Goal: Information Seeking & Learning: Learn about a topic

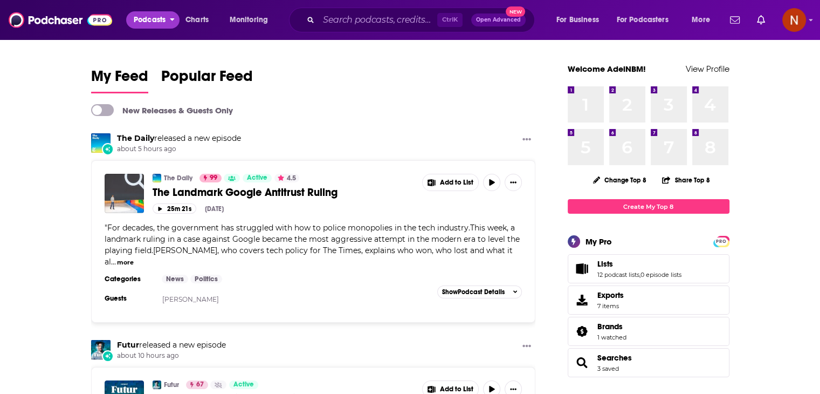
click at [160, 18] on span "Podcasts" at bounding box center [150, 19] width 32 height 15
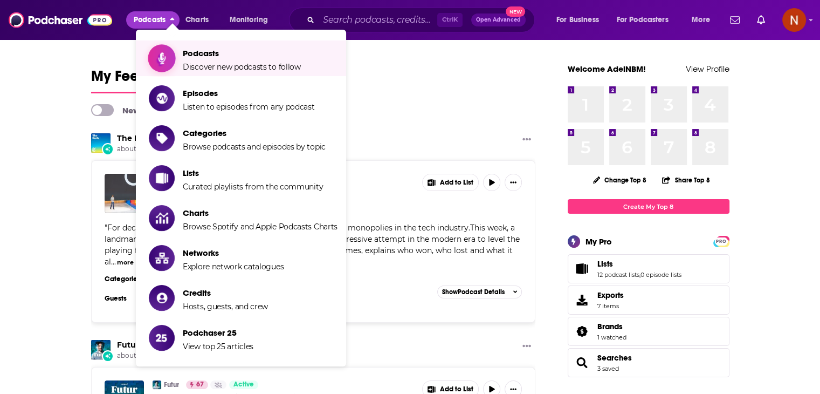
click at [213, 56] on span "Podcasts" at bounding box center [242, 53] width 118 height 10
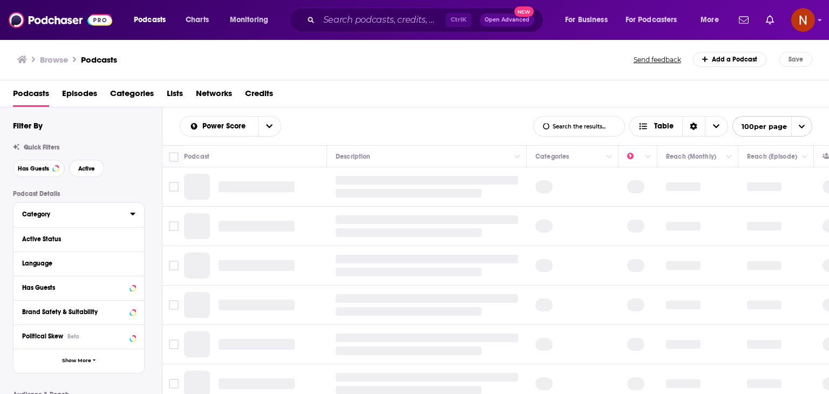
click at [52, 216] on div "Category" at bounding box center [72, 214] width 101 height 8
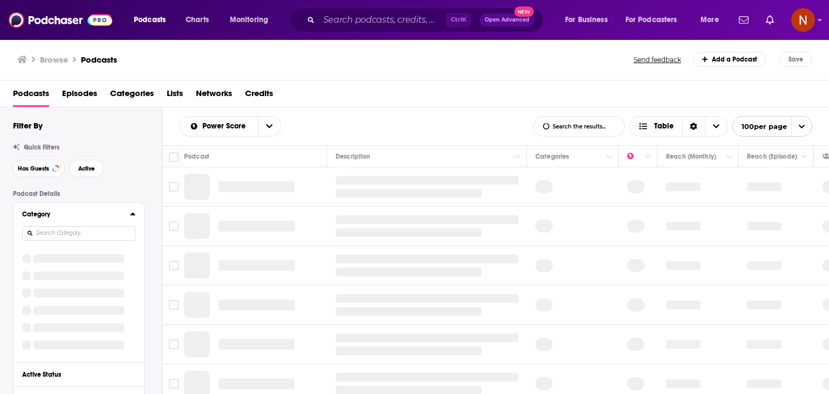
click at [100, 234] on input at bounding box center [78, 233] width 113 height 15
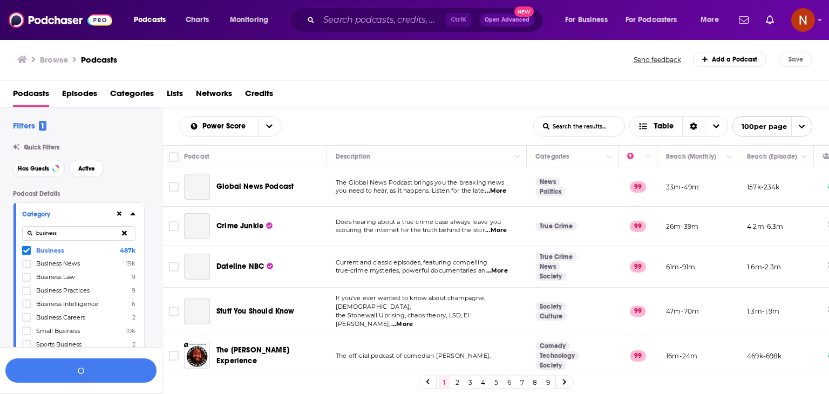
click at [69, 233] on input "business" at bounding box center [78, 233] width 113 height 15
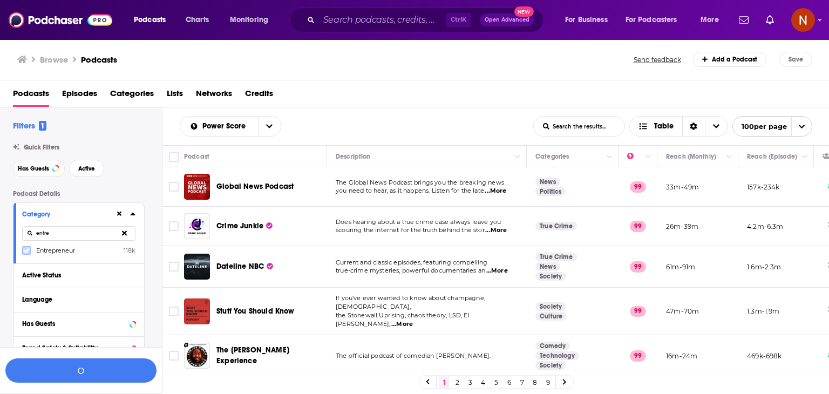
type input "entre"
click at [26, 249] on icon at bounding box center [26, 250] width 6 height 6
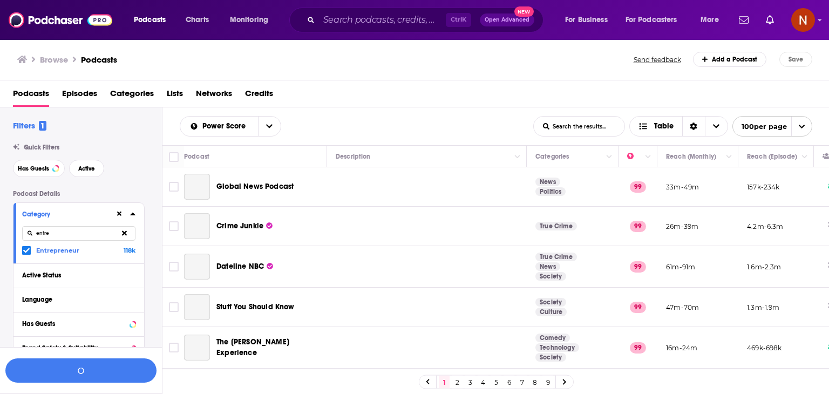
click at [75, 232] on input "entre" at bounding box center [78, 233] width 113 height 15
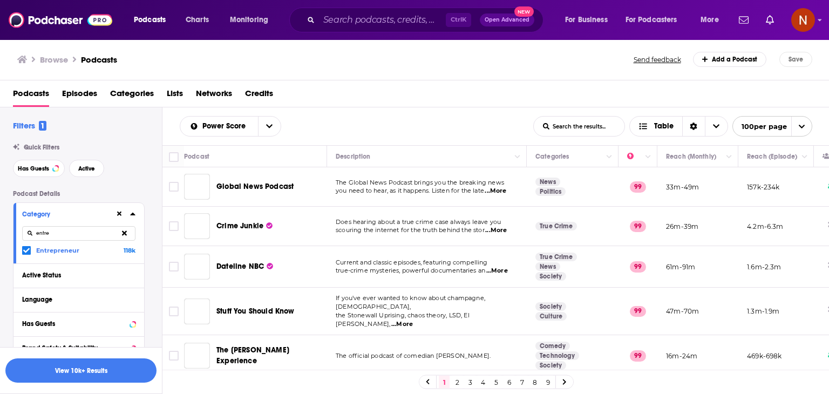
click at [123, 232] on icon at bounding box center [124, 232] width 5 height 5
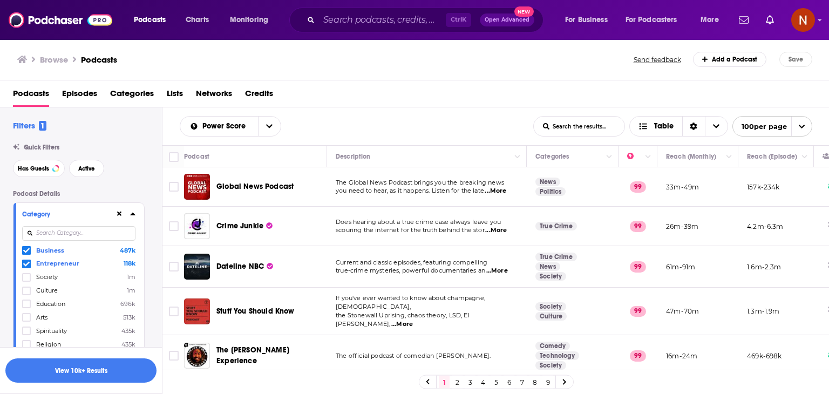
click at [64, 234] on input at bounding box center [78, 233] width 113 height 15
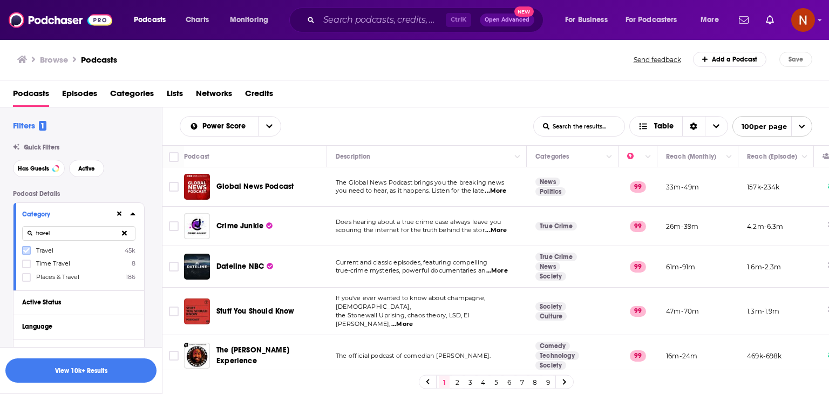
type input "travel"
click at [26, 251] on icon at bounding box center [26, 250] width 6 height 5
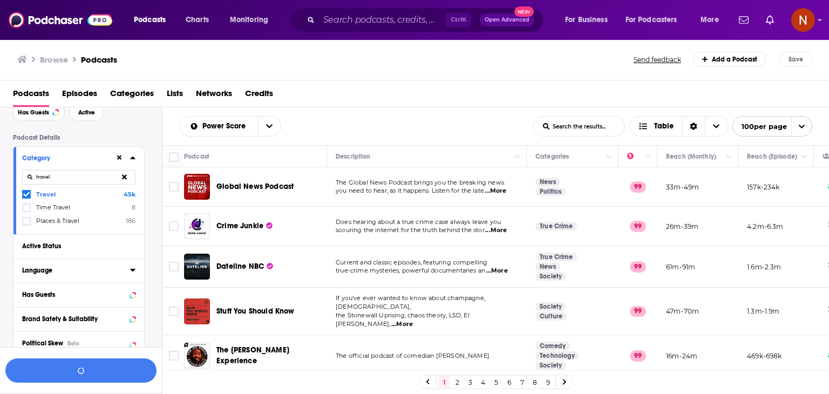
click at [132, 270] on icon at bounding box center [132, 270] width 5 height 3
click at [93, 290] on input at bounding box center [78, 289] width 113 height 15
click at [93, 290] on input "german" at bounding box center [78, 289] width 113 height 15
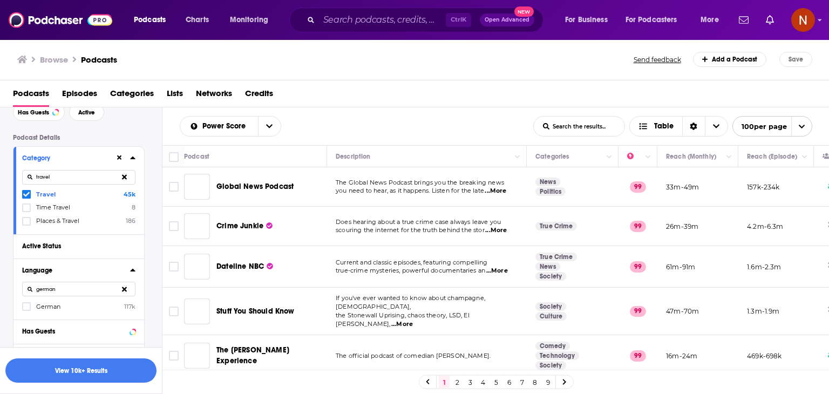
scroll to position [60, 0]
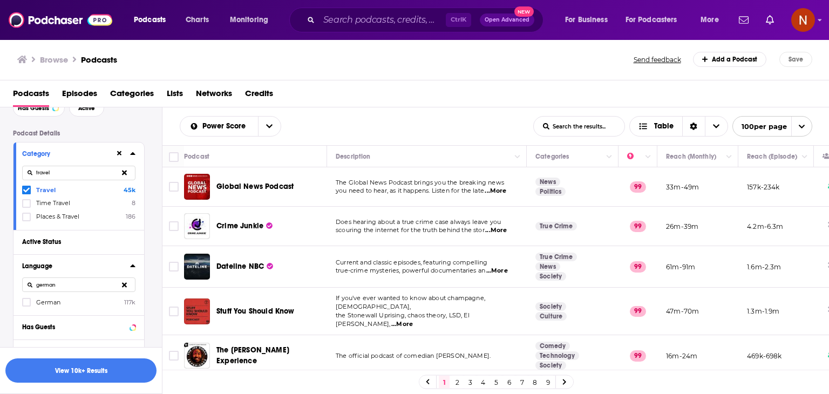
click at [26, 305] on icon at bounding box center [26, 302] width 6 height 6
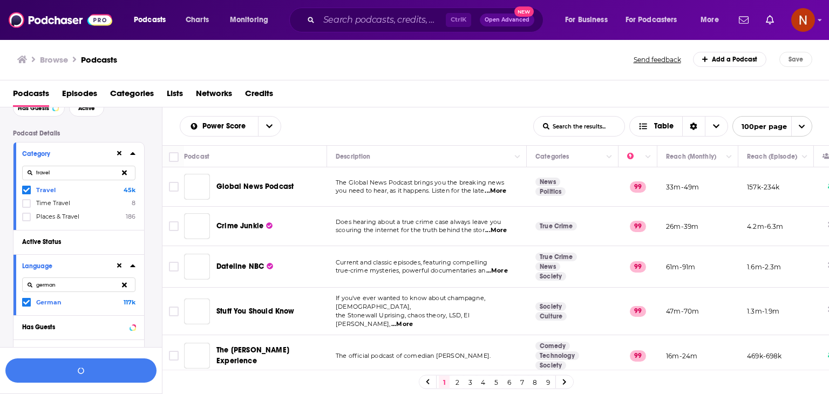
scroll to position [166, 0]
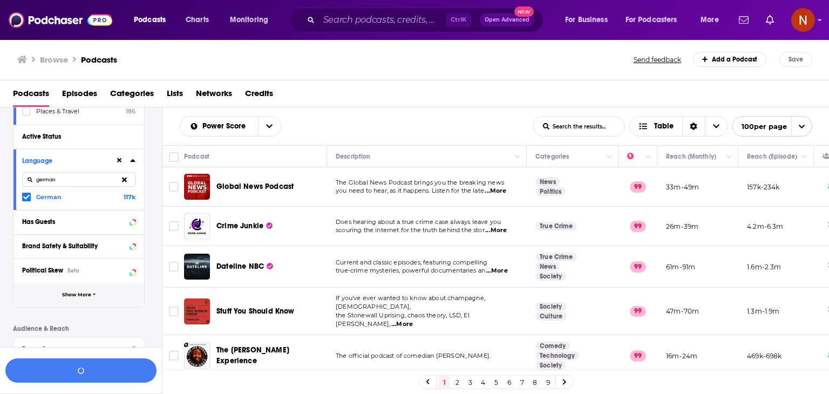
click at [84, 296] on span "Show More" at bounding box center [76, 295] width 29 height 6
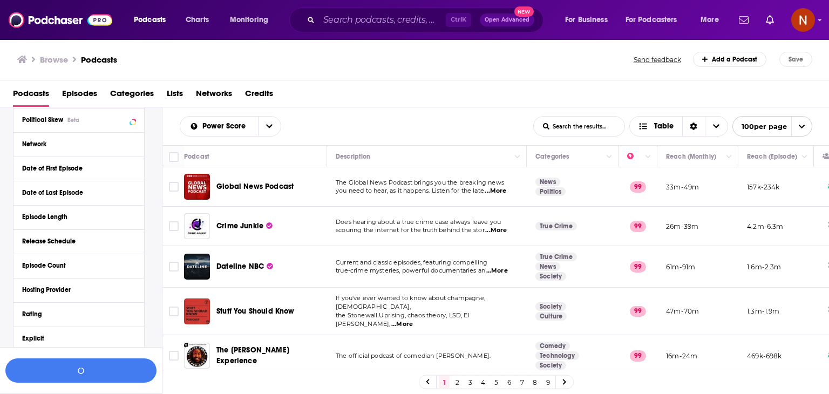
scroll to position [317, 0]
click at [135, 290] on div "Hosting Provider" at bounding box center [78, 289] width 131 height 24
click at [132, 290] on icon at bounding box center [132, 289] width 5 height 3
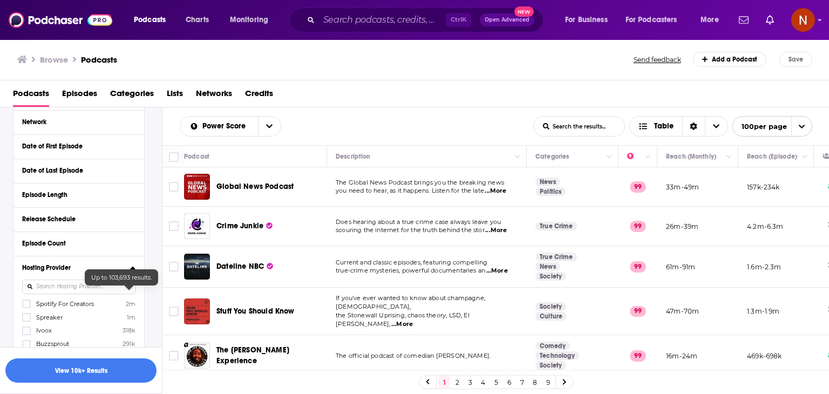
scroll to position [444, 0]
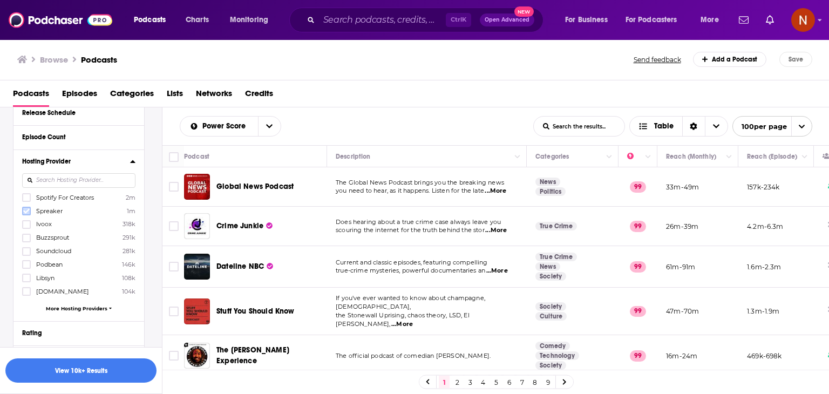
click at [26, 211] on icon at bounding box center [26, 211] width 6 height 6
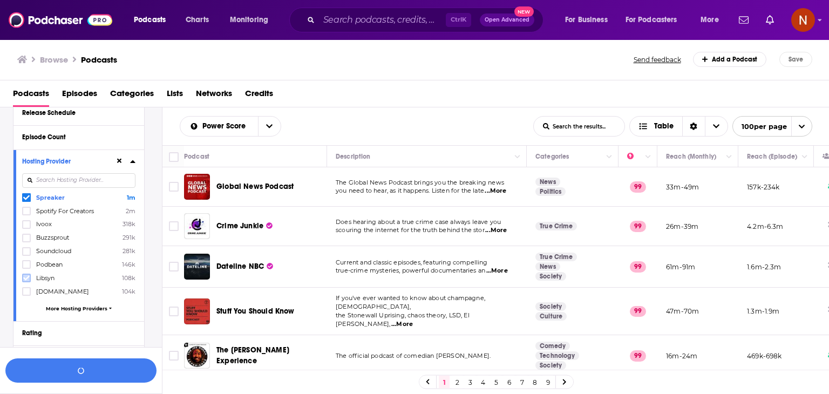
click at [26, 277] on icon at bounding box center [26, 278] width 6 height 6
click at [73, 307] on span "More Hosting Providers" at bounding box center [76, 308] width 61 height 6
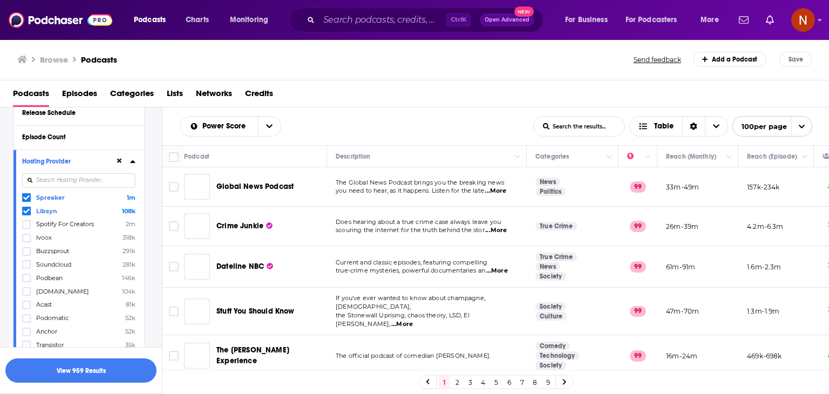
scroll to position [563, 0]
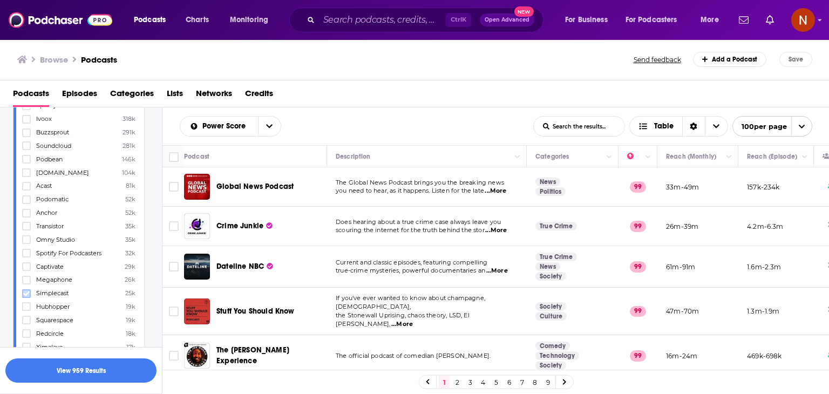
click at [26, 293] on icon at bounding box center [26, 293] width 6 height 6
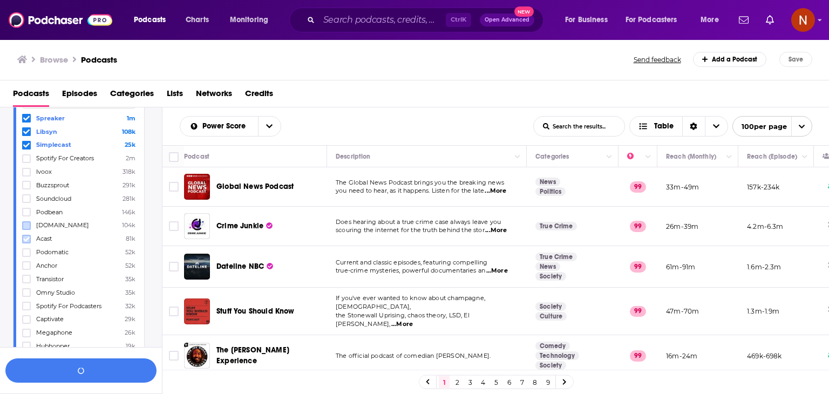
click at [24, 238] on icon at bounding box center [26, 239] width 6 height 6
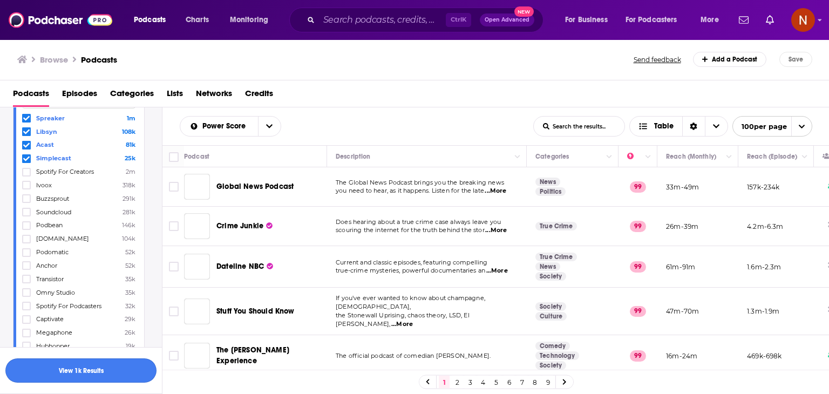
click at [123, 369] on button "View 1k Results" at bounding box center [80, 370] width 151 height 24
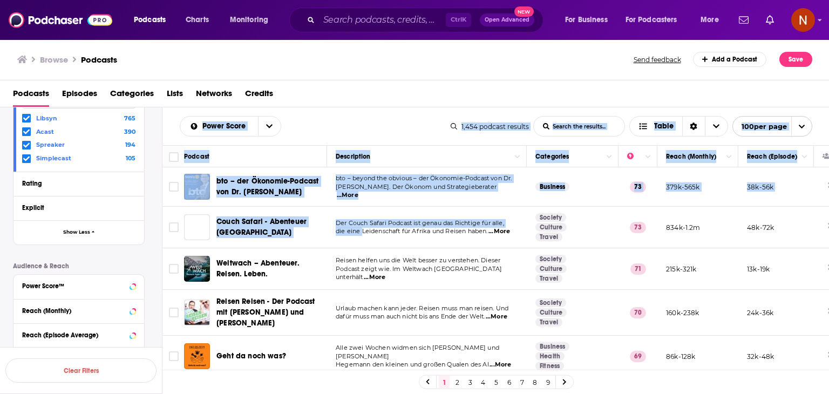
drag, startPoint x: 167, startPoint y: 139, endPoint x: 432, endPoint y: 262, distance: 292.2
click at [432, 262] on div "Power Score List Search Input Search the results... Table 1,454 podcast results…" at bounding box center [495, 284] width 667 height 355
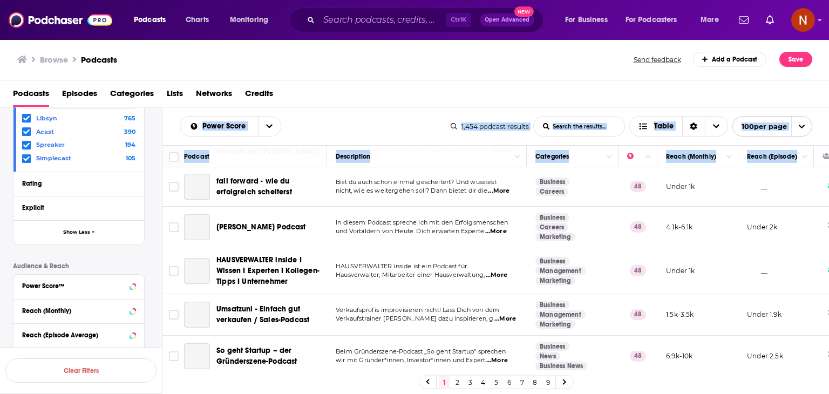
scroll to position [4178, 0]
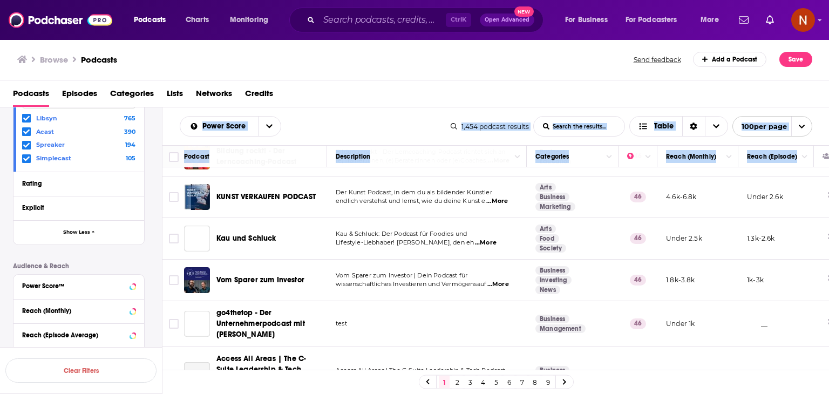
click at [805, 347] on td "Under 2k" at bounding box center [776, 375] width 76 height 56
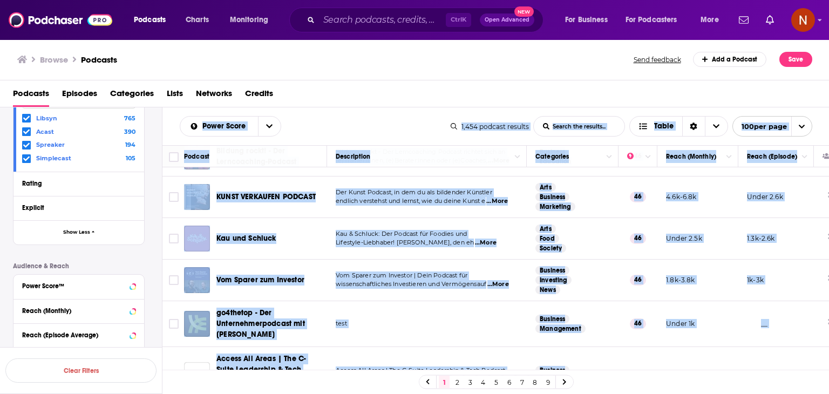
copy div "Lorem Ipsum Dolo Sitame Conse Adipis eli seddoei... Tempo 6,380 incidid utlabor…"
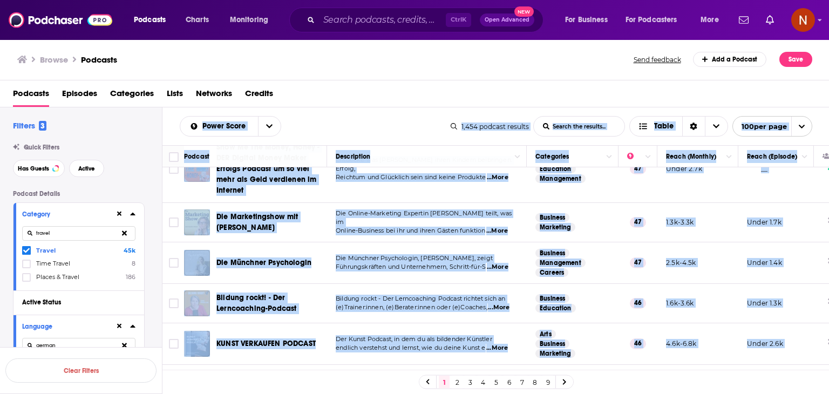
scroll to position [66, 0]
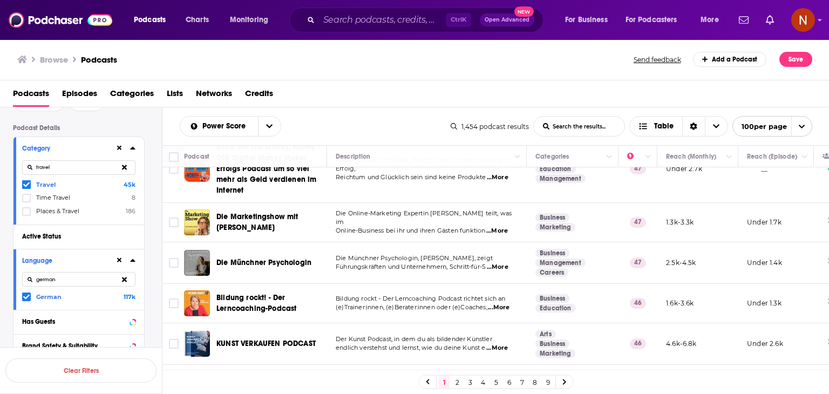
click at [29, 297] on icon at bounding box center [26, 296] width 6 height 6
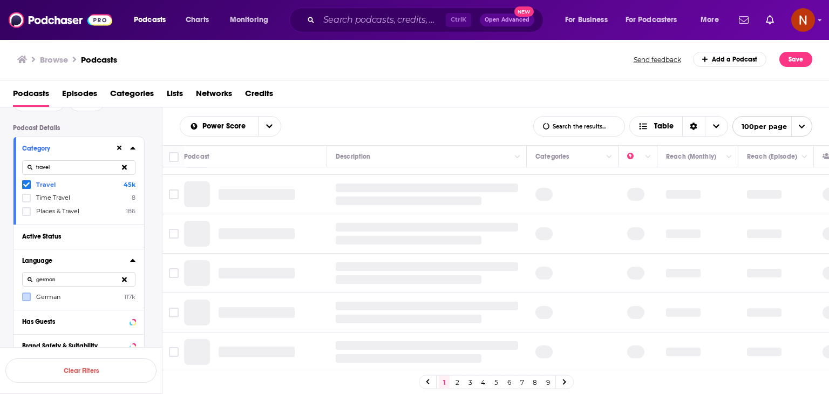
scroll to position [785, 0]
click at [76, 280] on input "german" at bounding box center [78, 279] width 113 height 15
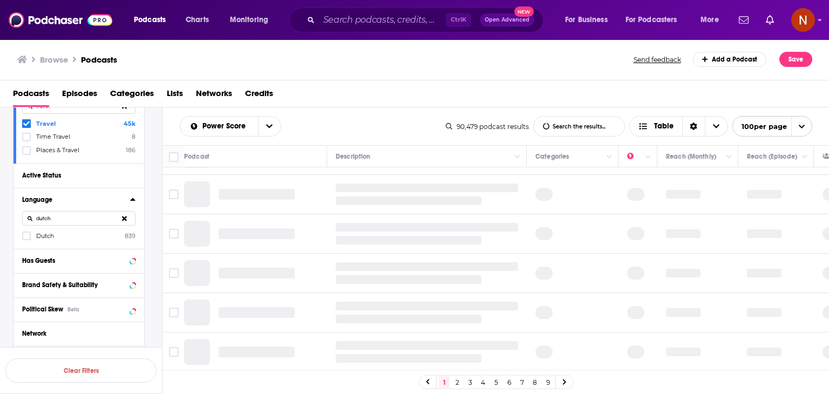
type input "dutch"
click at [26, 234] on icon at bounding box center [26, 235] width 6 height 6
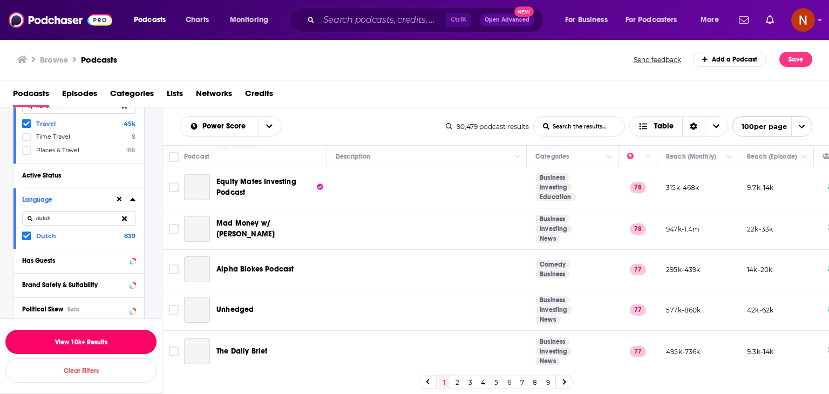
click at [139, 340] on button "View 10k+ Results" at bounding box center [80, 342] width 151 height 24
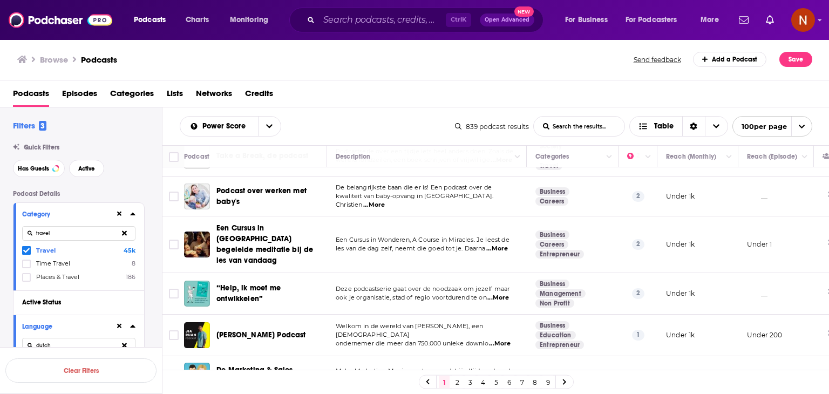
click at [125, 233] on icon at bounding box center [124, 232] width 5 height 5
click at [28, 291] on icon at bounding box center [26, 290] width 6 height 6
click at [26, 310] on div "Business 799 Entrepreneur 516 Travel 42 Management 81 Education 75 Culture 74 S…" at bounding box center [78, 307] width 113 height 124
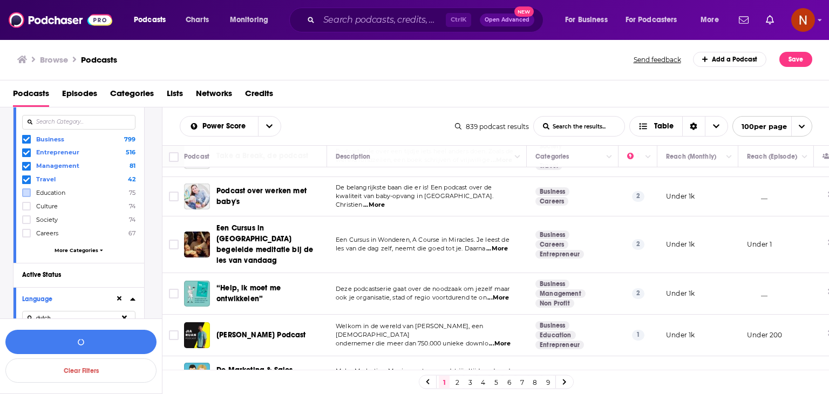
scroll to position [112, 0]
click at [26, 231] on icon at bounding box center [26, 232] width 6 height 6
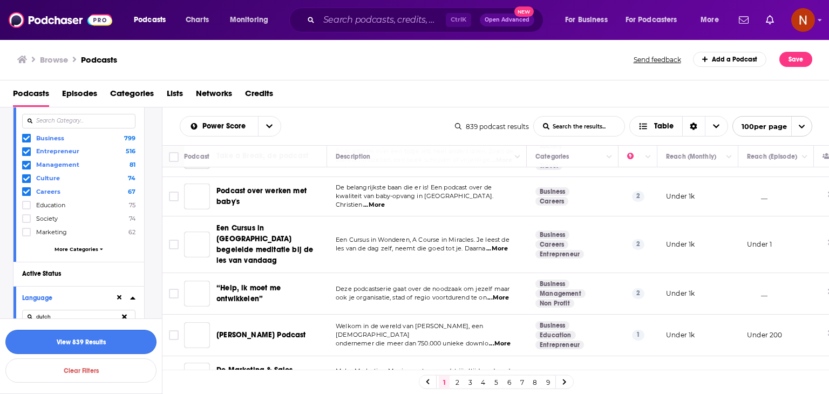
click at [121, 335] on button "View 839 Results" at bounding box center [80, 342] width 151 height 24
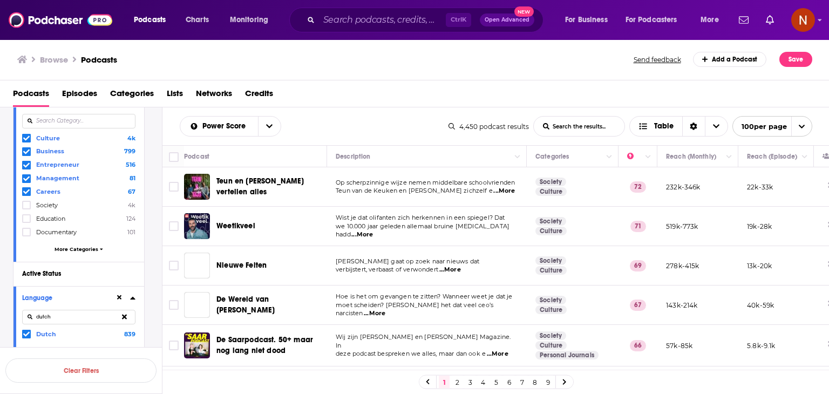
drag, startPoint x: 168, startPoint y: 128, endPoint x: 461, endPoint y: 277, distance: 328.8
click at [461, 277] on div "Power Score List Search Input Search the results... Table 4,450 podcast results…" at bounding box center [495, 284] width 667 height 355
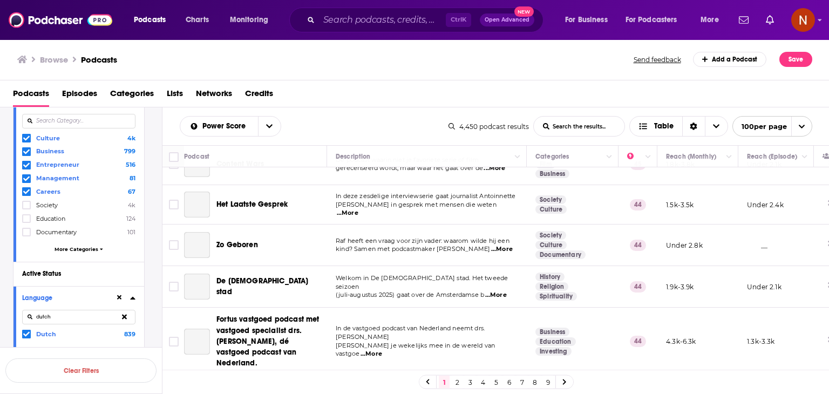
scroll to position [3946, 0]
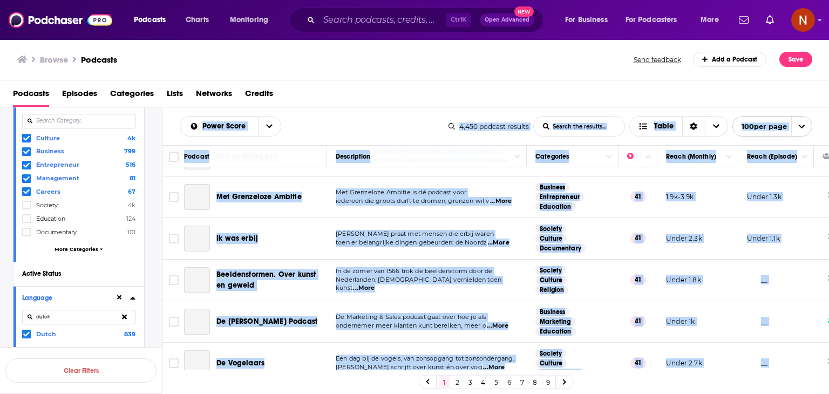
copy div "Lorem Ipsum Dolo Sitame Conse Adipis eli seddoei... Tempo 1,970 incidid utlabor…"
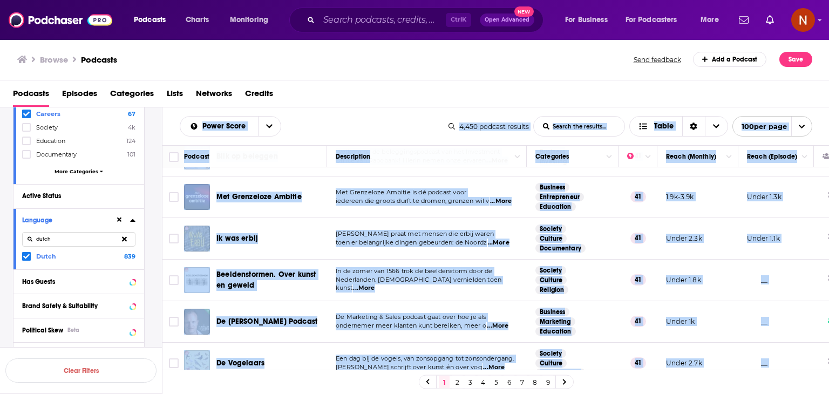
scroll to position [191, 0]
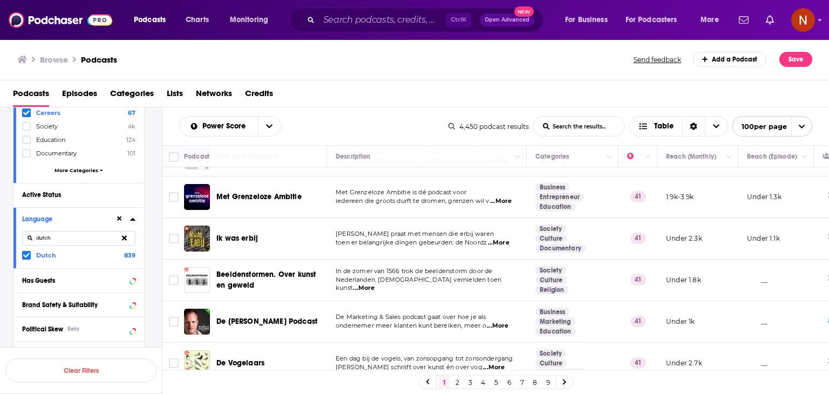
click at [27, 255] on icon at bounding box center [26, 255] width 6 height 5
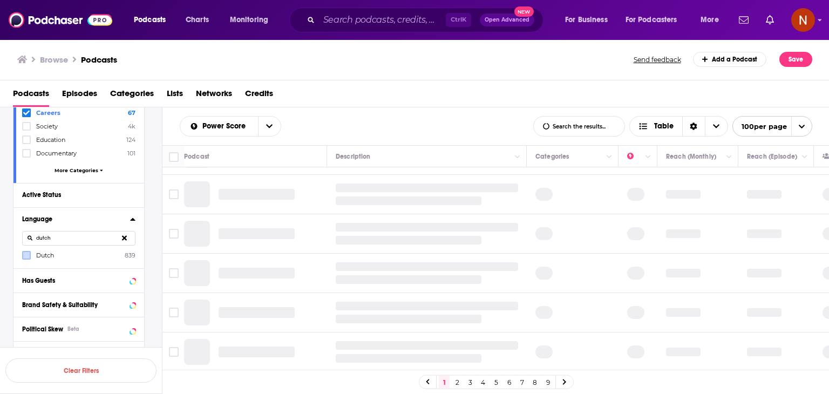
scroll to position [785, 0]
click at [70, 239] on input "dutch" at bounding box center [78, 238] width 113 height 15
click at [25, 255] on icon at bounding box center [26, 255] width 6 height 6
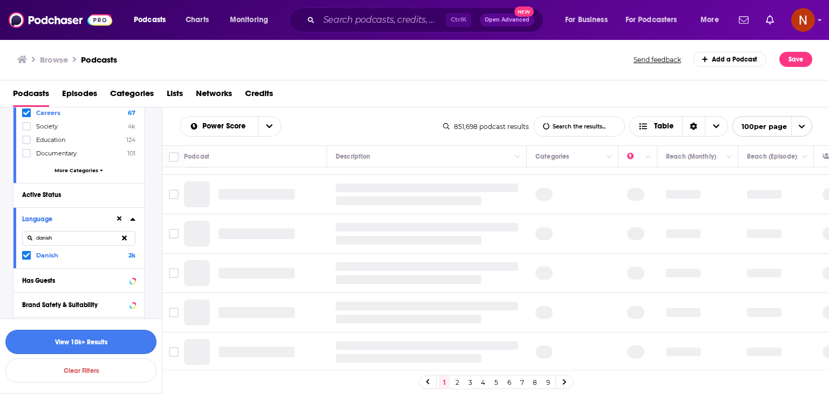
click at [134, 341] on button "View 10k+ Results" at bounding box center [80, 342] width 151 height 24
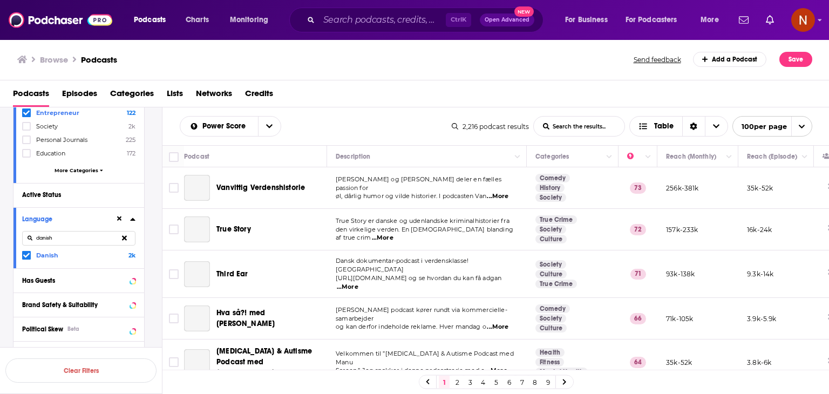
drag, startPoint x: 159, startPoint y: 148, endPoint x: 420, endPoint y: 299, distance: 302.3
click at [420, 299] on div "Filters 3 Quick Filters Has Guests Active Podcast Details Category Culture 2k B…" at bounding box center [414, 284] width 829 height 355
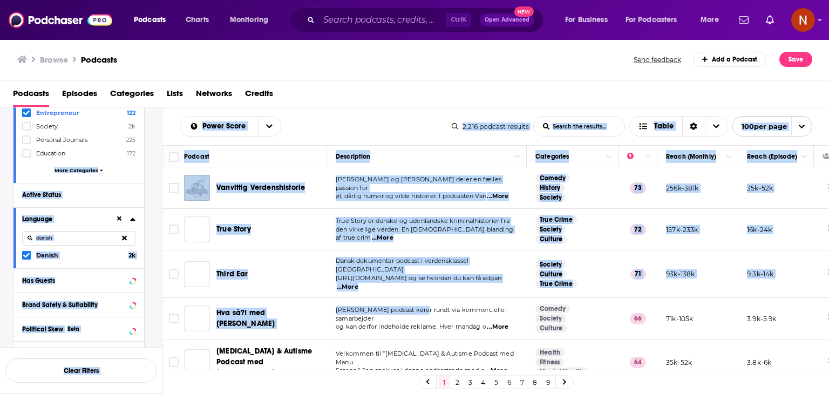
click at [307, 78] on div "Browse Podcasts Send feedback Add a Podcast Save" at bounding box center [414, 60] width 829 height 42
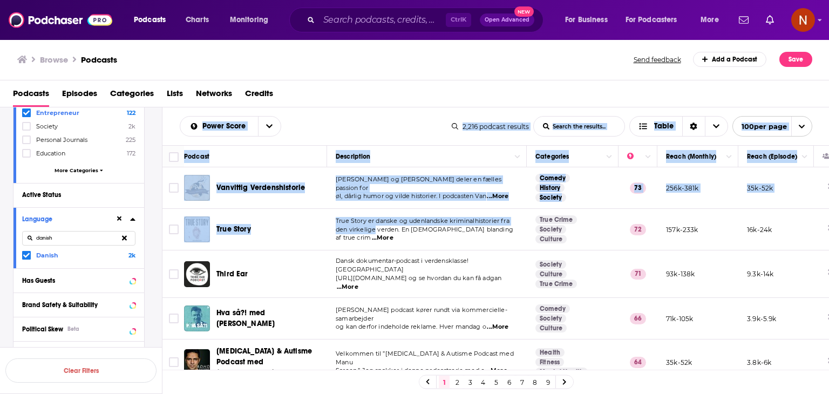
drag, startPoint x: 170, startPoint y: 119, endPoint x: 386, endPoint y: 247, distance: 251.0
click at [386, 247] on div "Power Score List Search Input Search the results... Table 2,216 podcast results…" at bounding box center [495, 284] width 667 height 355
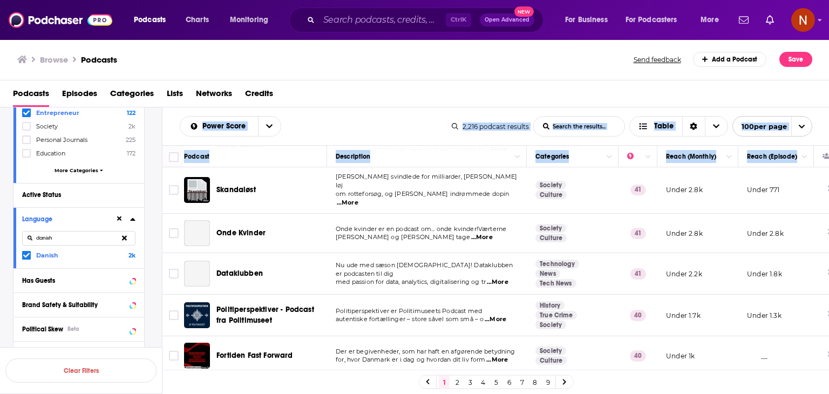
scroll to position [3905, 0]
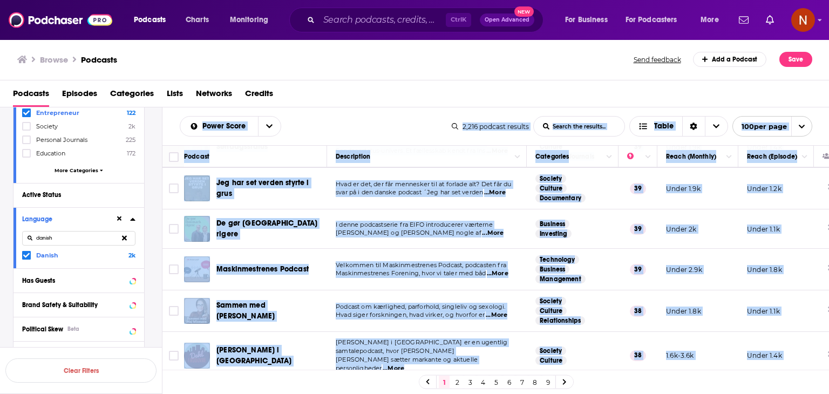
click at [783, 379] on td "Under 1.7k" at bounding box center [776, 399] width 76 height 41
copy div "Lorem Ipsum Dolo Sitame Conse Adipis eli seddoei... Tempo 3,550 incidid utlabor…"
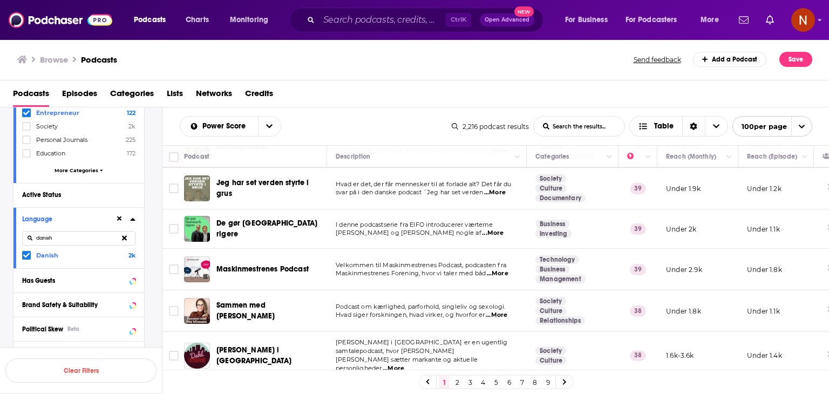
click at [26, 257] on icon at bounding box center [26, 255] width 6 height 6
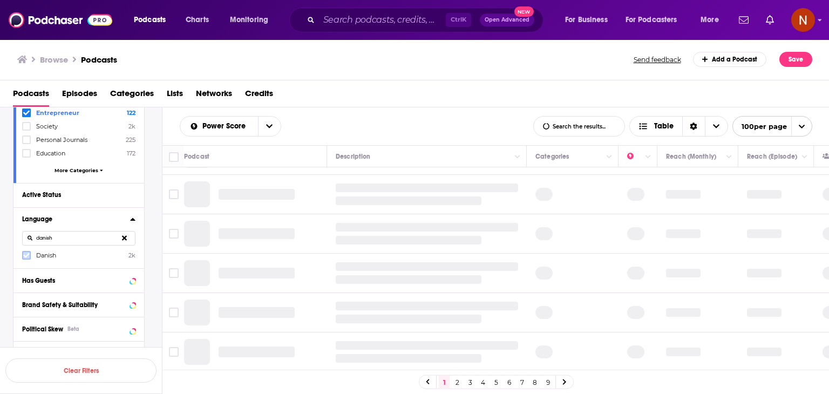
scroll to position [785, 0]
click at [97, 236] on input "danish" at bounding box center [78, 238] width 113 height 15
type input "hind"
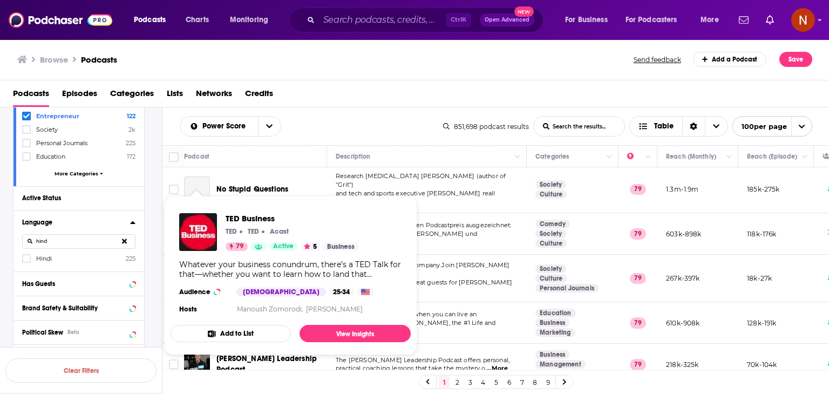
scroll to position [197, 0]
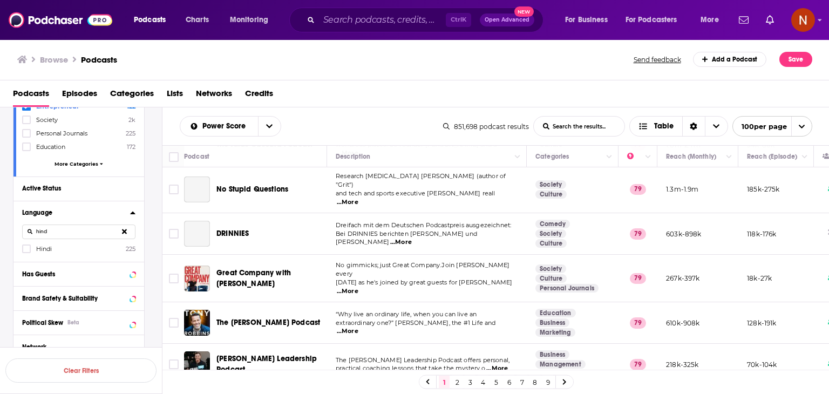
drag, startPoint x: 30, startPoint y: 250, endPoint x: 613, endPoint y: 385, distance: 598.0
click at [30, 250] on label at bounding box center [26, 248] width 9 height 9
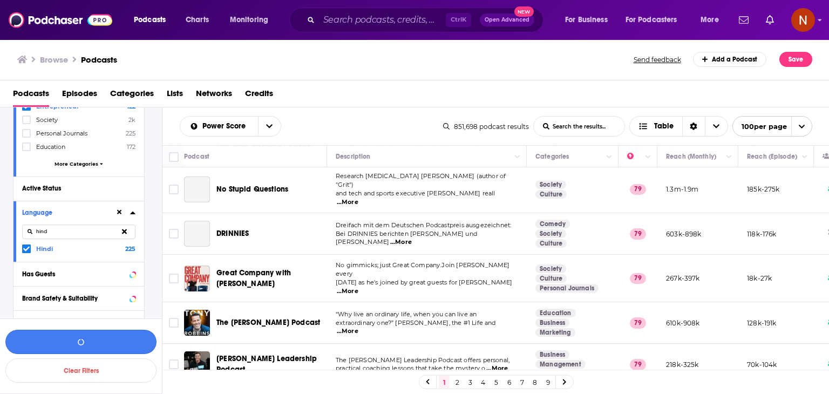
click at [129, 344] on button "button" at bounding box center [80, 342] width 151 height 24
